Goal: Transaction & Acquisition: Book appointment/travel/reservation

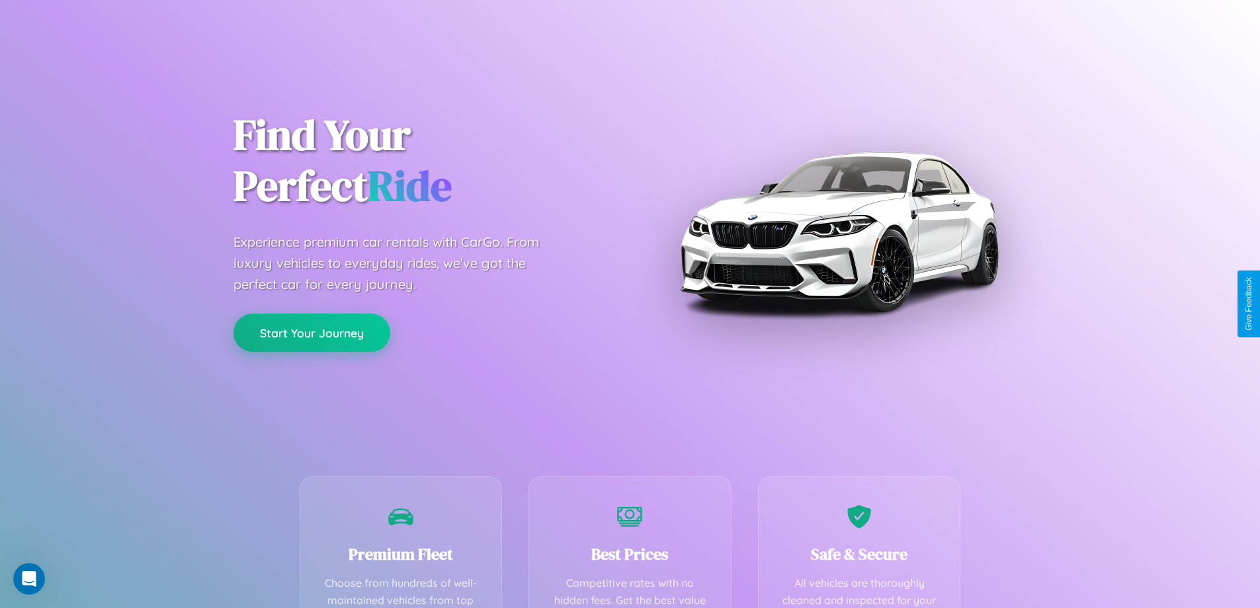
click at [312, 333] on button "Start Your Journey" at bounding box center [312, 333] width 157 height 38
click at [312, 332] on button "Start Your Journey" at bounding box center [312, 333] width 157 height 38
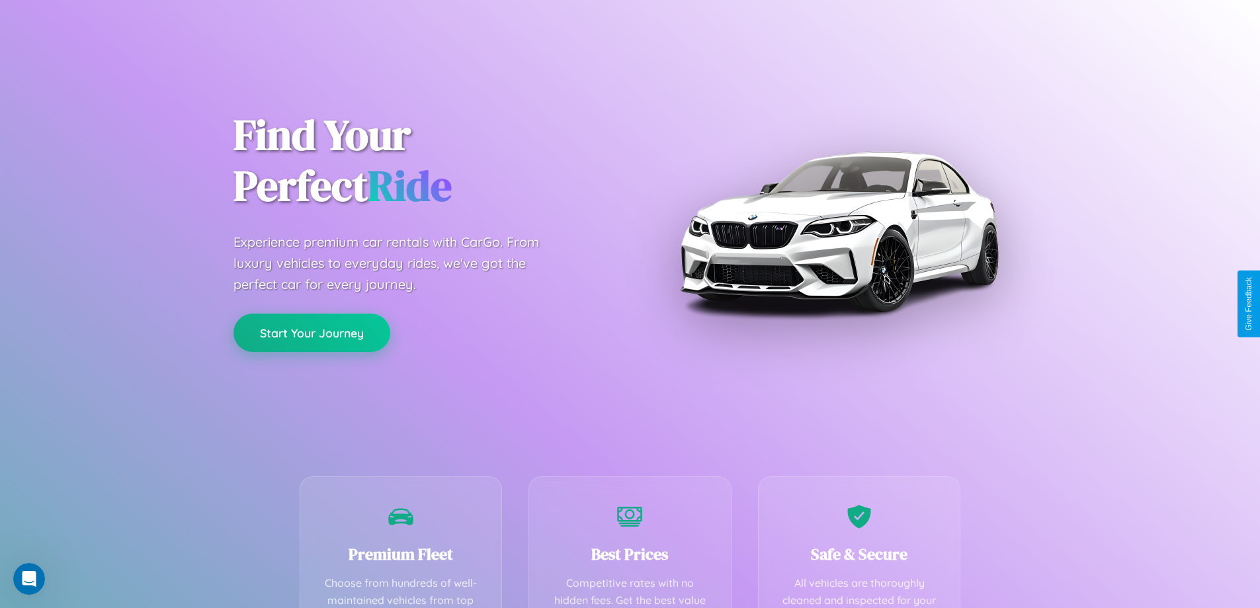
click at [312, 332] on button "Start Your Journey" at bounding box center [312, 333] width 157 height 38
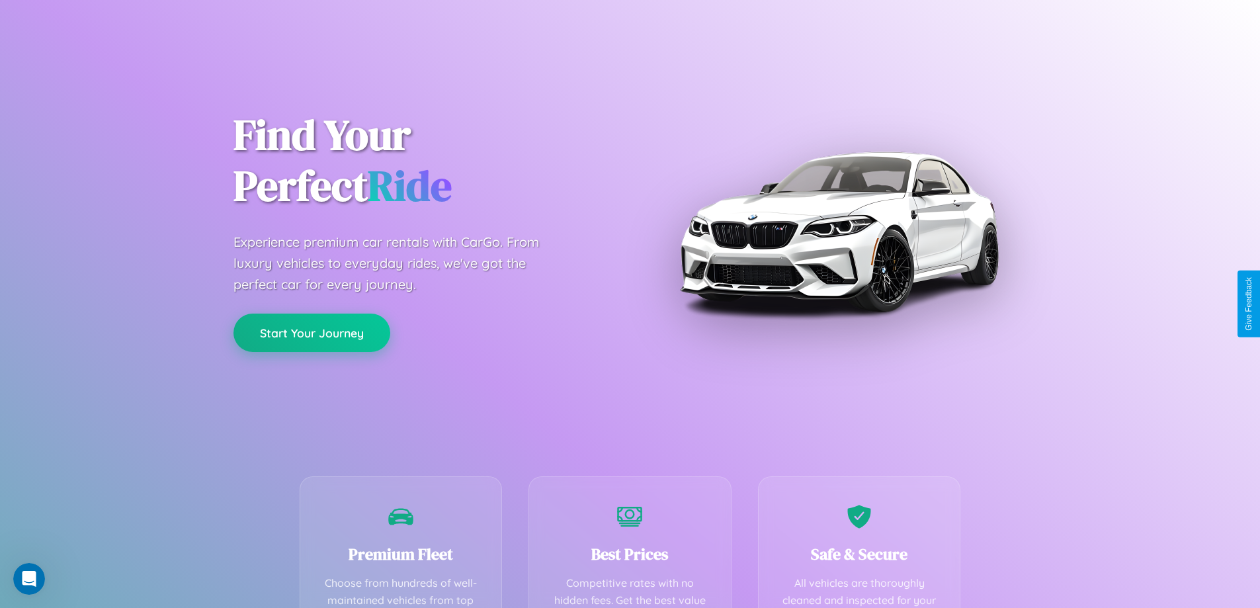
click at [312, 332] on button "Start Your Journey" at bounding box center [312, 333] width 157 height 38
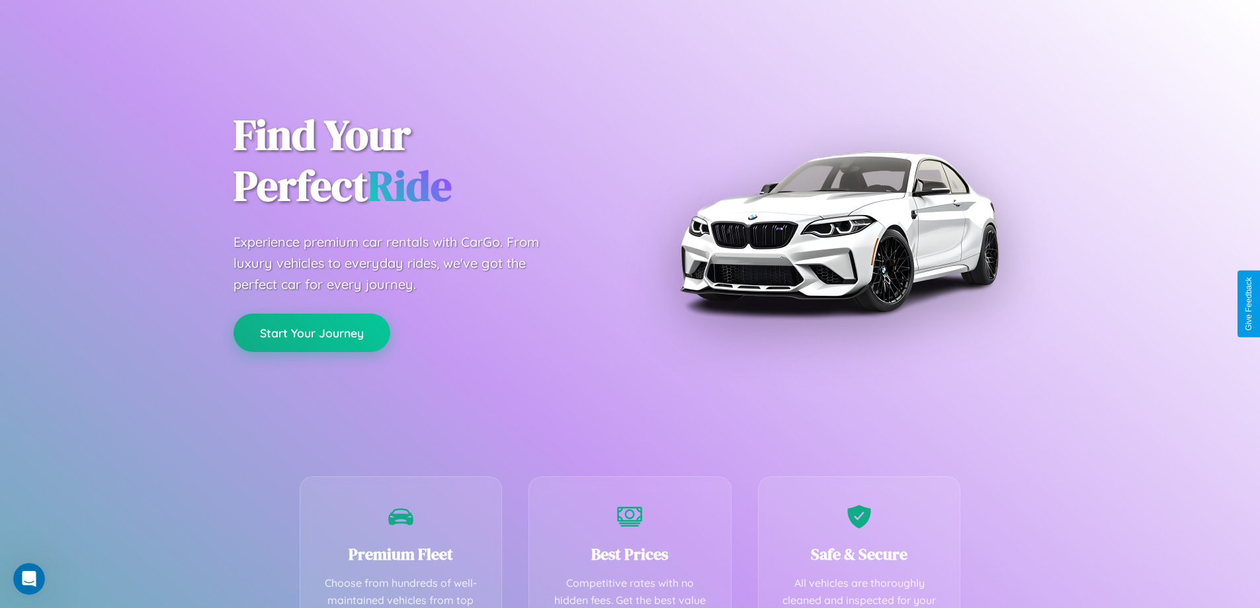
click at [312, 332] on button "Start Your Journey" at bounding box center [312, 333] width 157 height 38
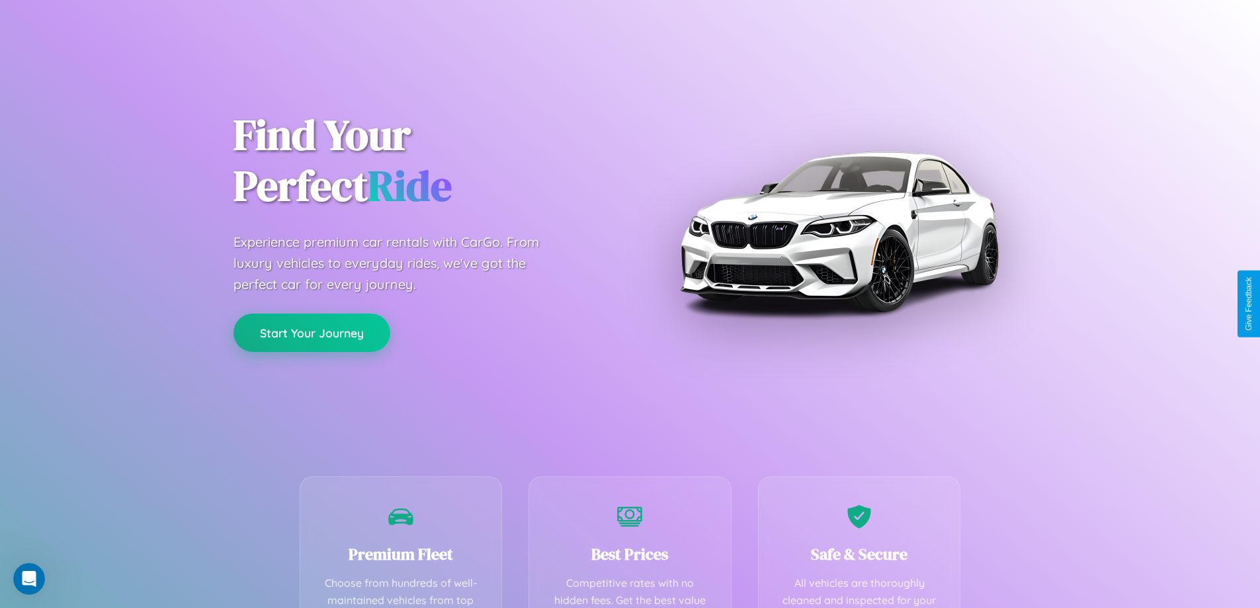
click at [312, 332] on button "Start Your Journey" at bounding box center [312, 333] width 157 height 38
